Goal: Task Accomplishment & Management: Complete application form

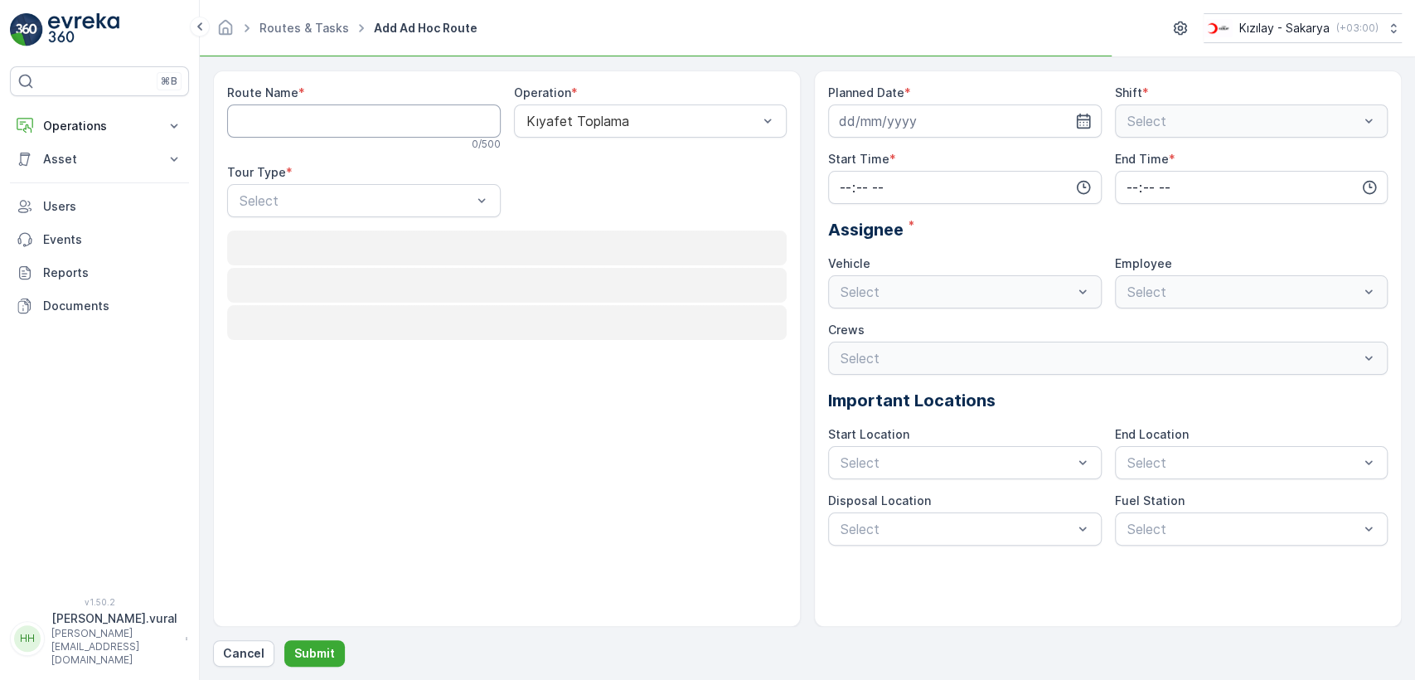
drag, startPoint x: 0, startPoint y: 0, endPoint x: 317, endPoint y: 113, distance: 336.1
click at [316, 112] on Name "Route Name" at bounding box center [364, 120] width 274 height 33
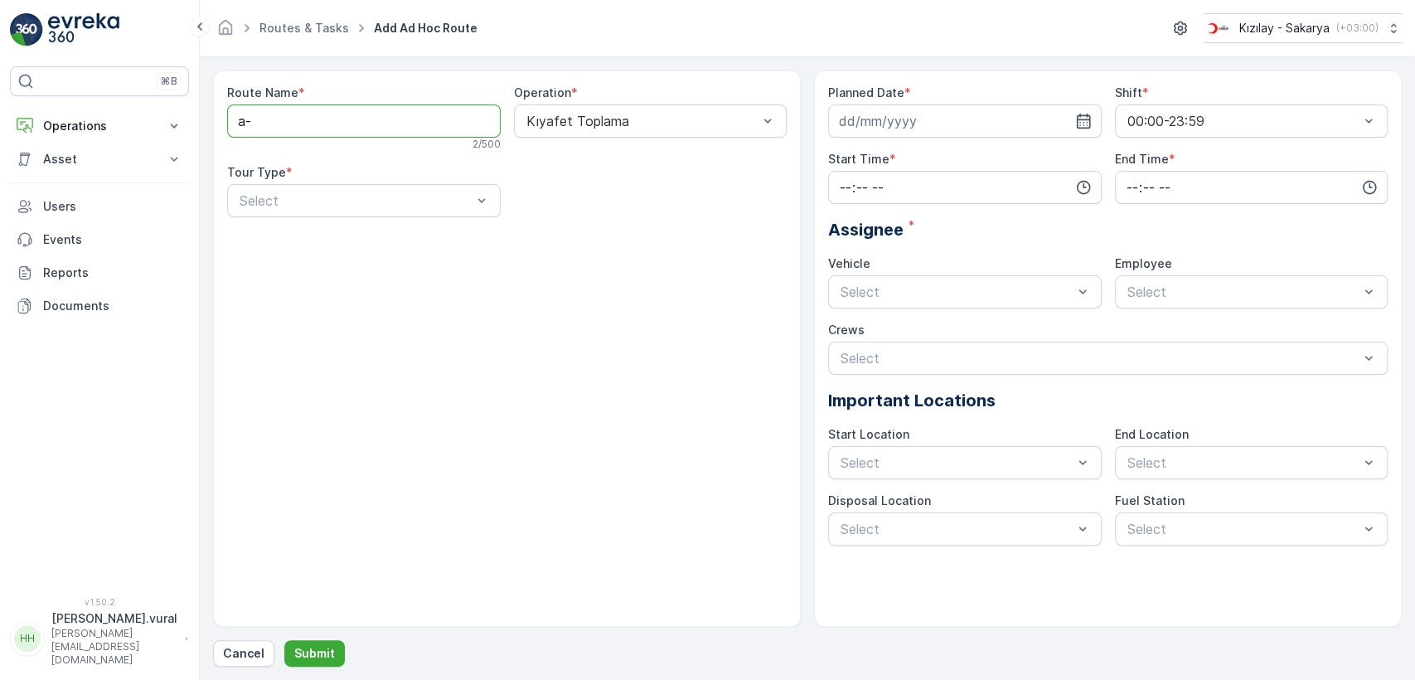
type Name "a"
type Name "TEKELER"
drag, startPoint x: 340, startPoint y: 239, endPoint x: 367, endPoint y: 235, distance: 27.6
click at [340, 238] on div "Static" at bounding box center [364, 241] width 254 height 15
click at [586, 184] on div "Select" at bounding box center [651, 200] width 274 height 33
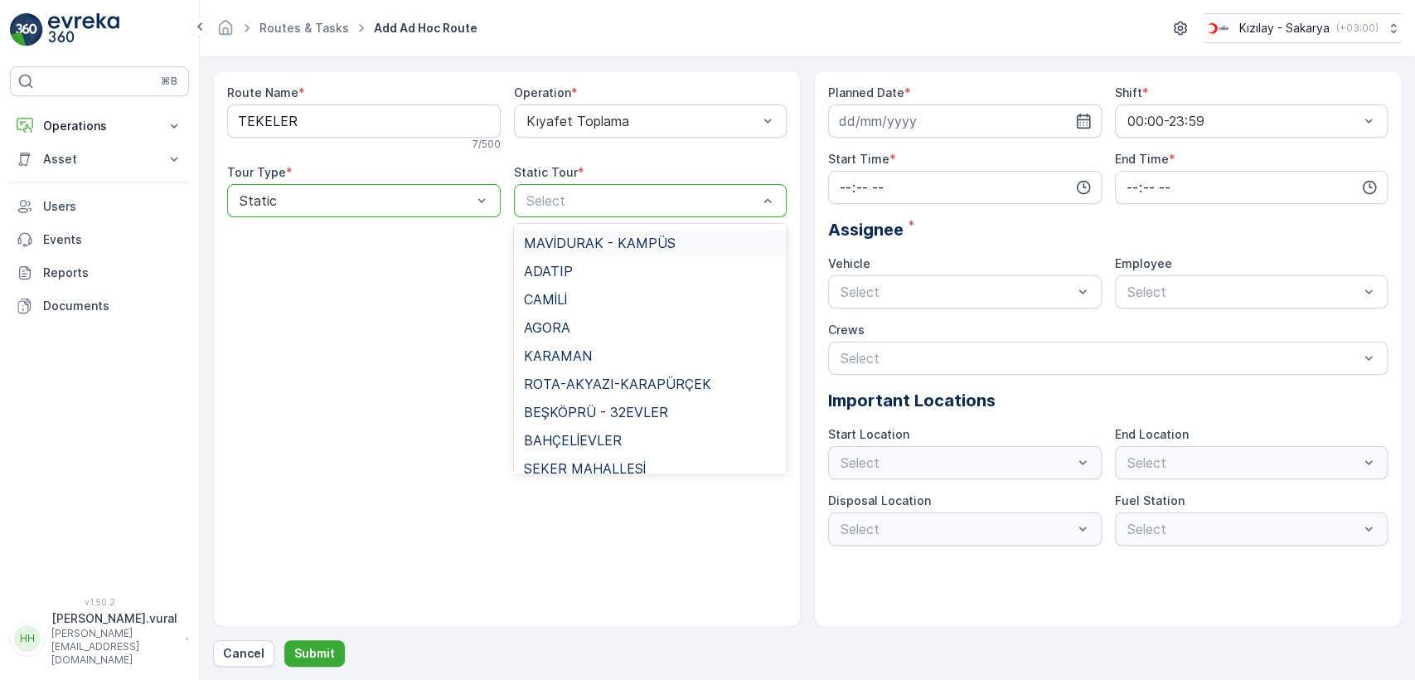
scroll to position [1195, 0]
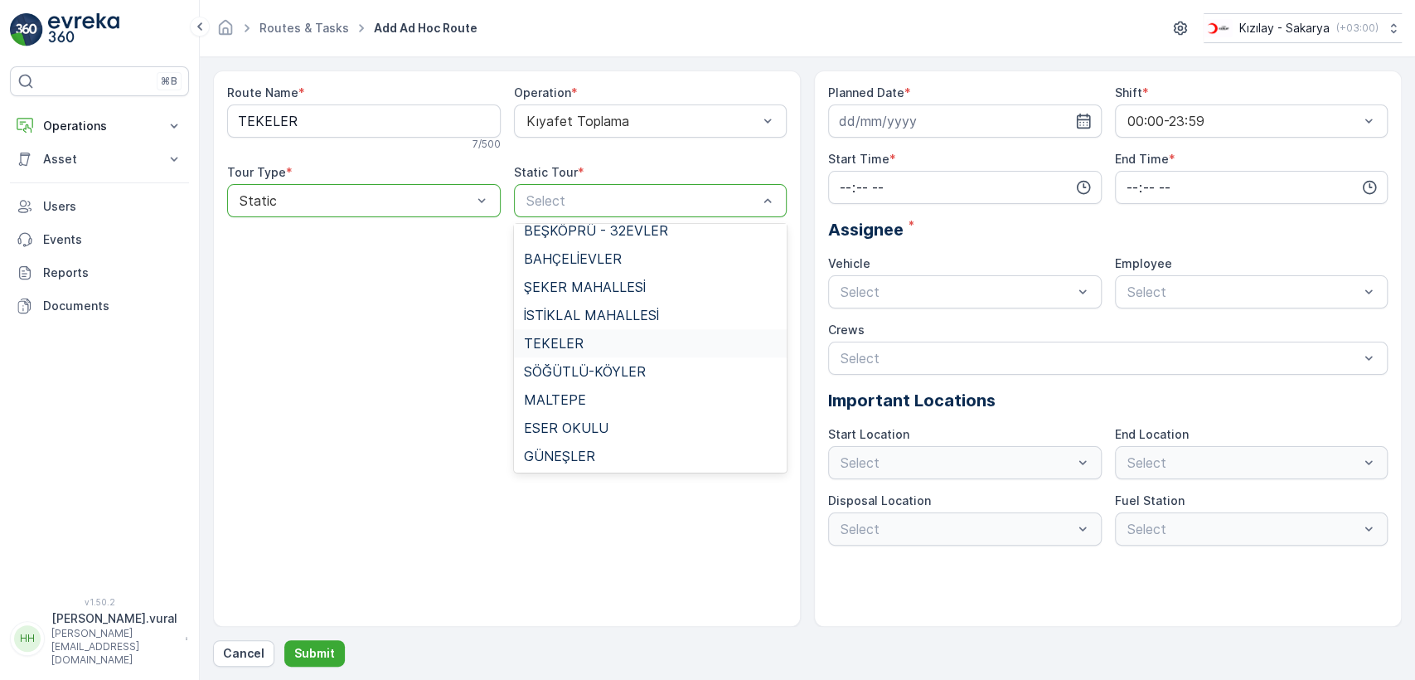
click at [600, 340] on div "TEKELER" at bounding box center [651, 343] width 254 height 15
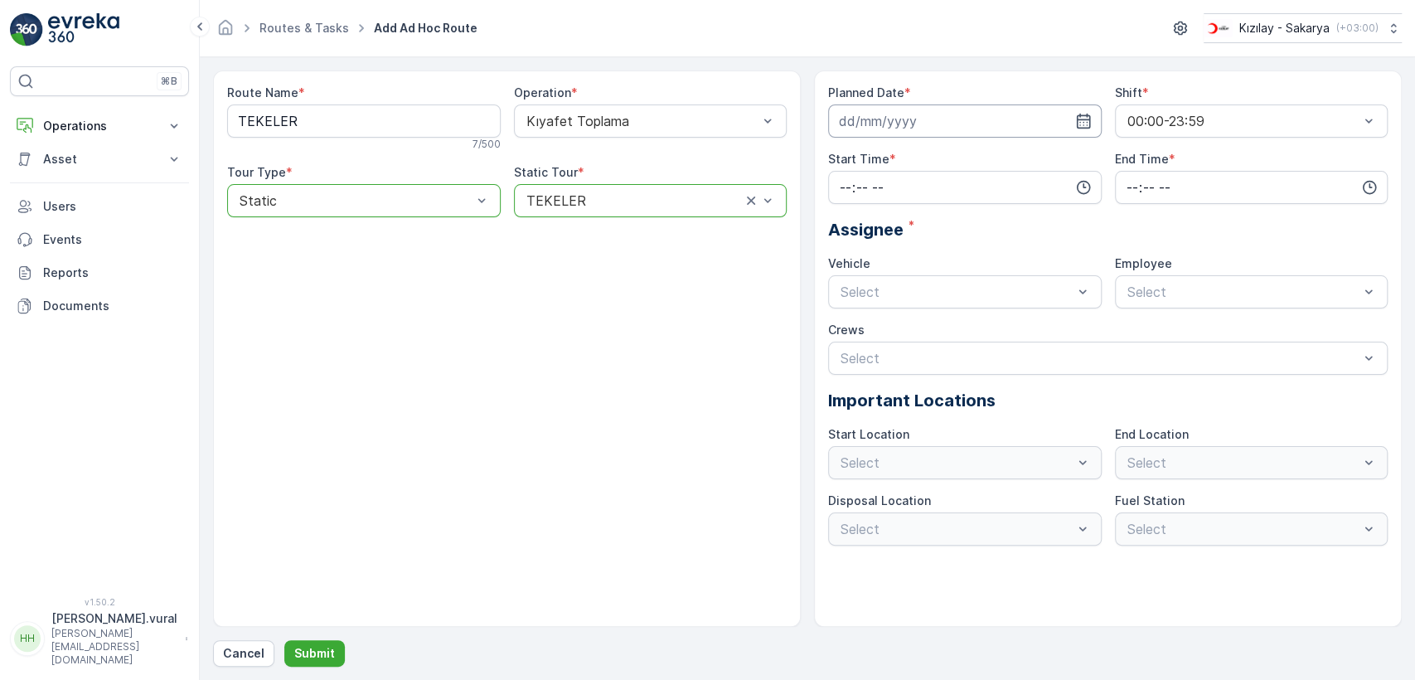
click at [909, 110] on input at bounding box center [965, 120] width 274 height 33
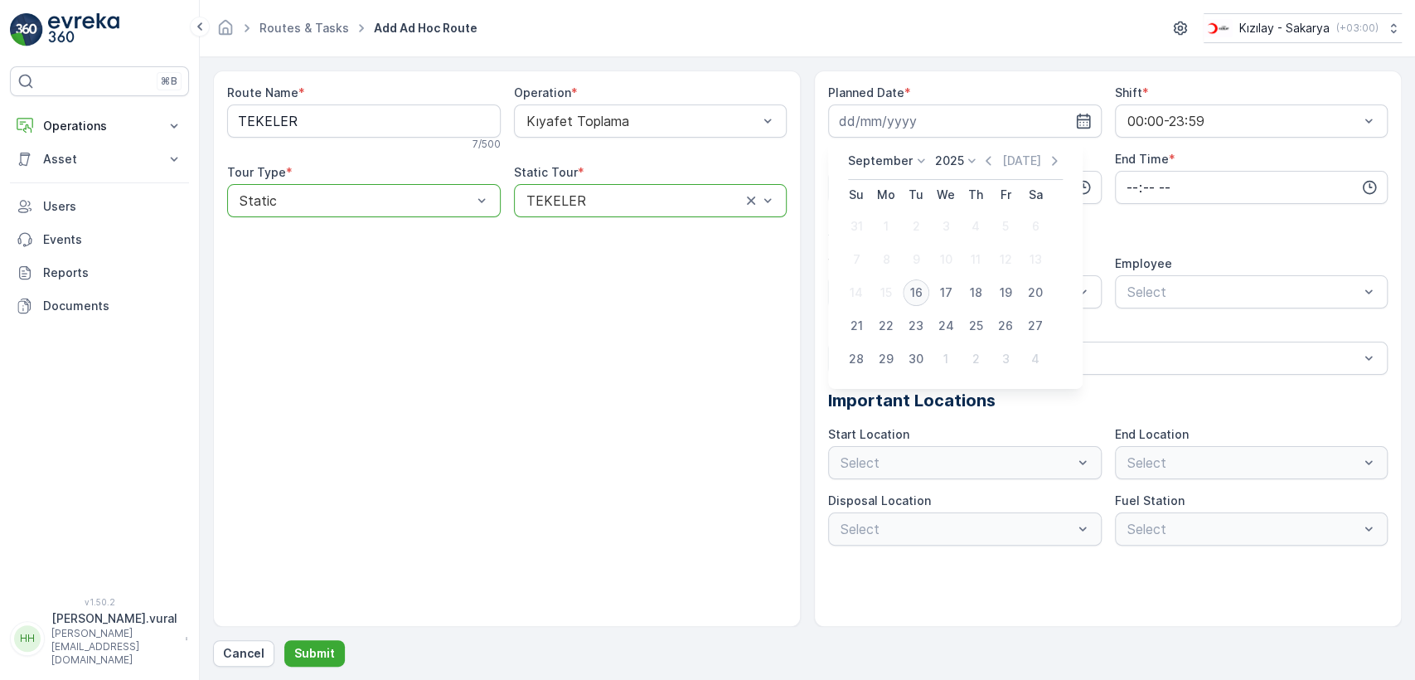
click at [922, 287] on div "16" at bounding box center [916, 292] width 27 height 27
type input "[DATE]"
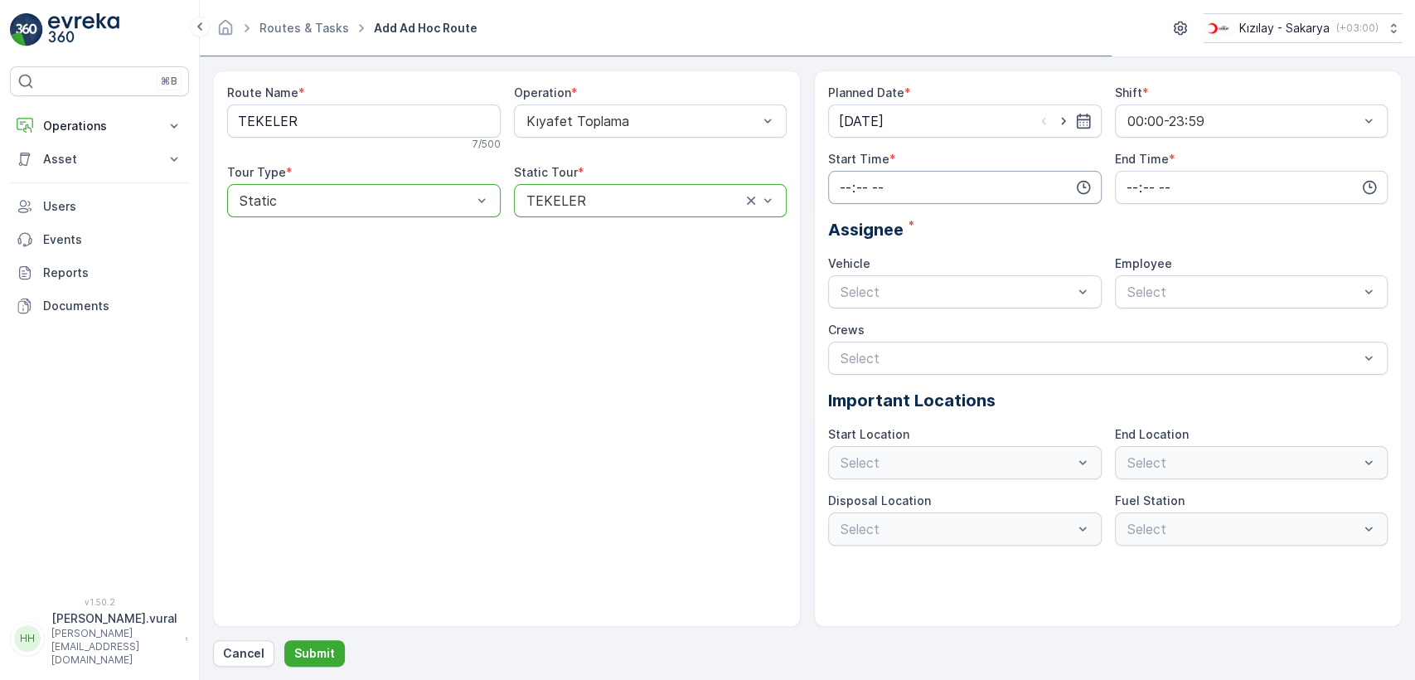
click at [895, 181] on input "time" at bounding box center [965, 187] width 274 height 33
click at [851, 348] on span "06" at bounding box center [845, 355] width 15 height 17
type input "06:00"
click at [1203, 167] on div "End Time *" at bounding box center [1252, 177] width 274 height 53
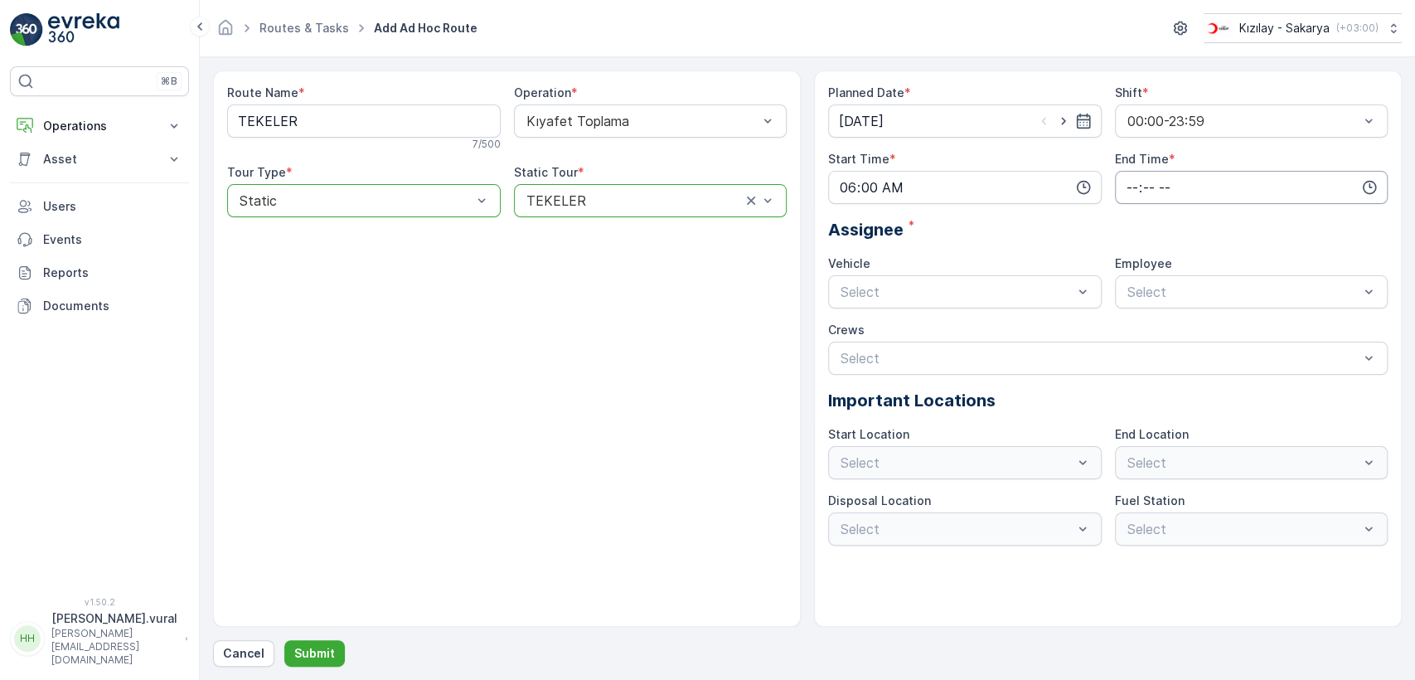
click at [1190, 184] on input "time" at bounding box center [1252, 187] width 274 height 33
click at [1136, 347] on span "23" at bounding box center [1131, 355] width 13 height 17
type input "23:00"
click at [915, 358] on div "06 ECH 422" at bounding box center [965, 360] width 254 height 15
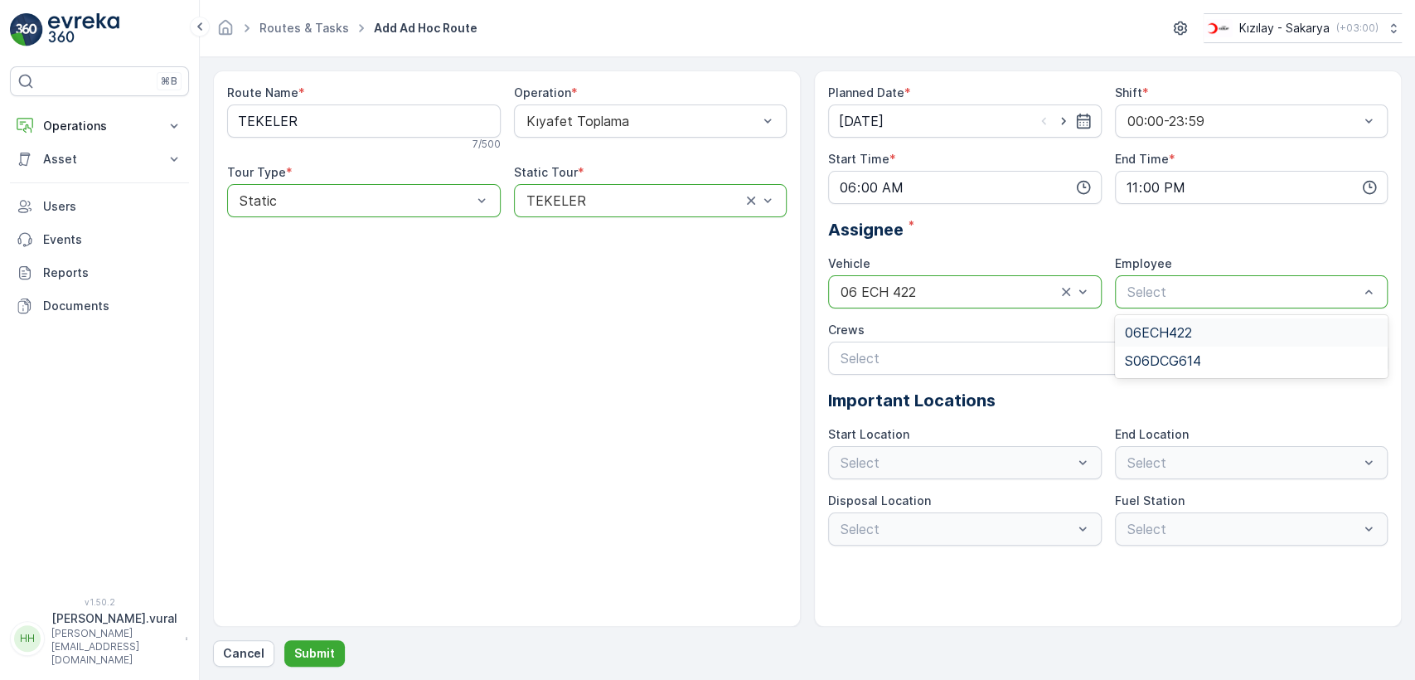
click at [1214, 325] on div "06ECH422" at bounding box center [1252, 332] width 254 height 15
click at [320, 656] on p "Submit" at bounding box center [314, 653] width 41 height 17
